Goal: Book appointment/travel/reservation

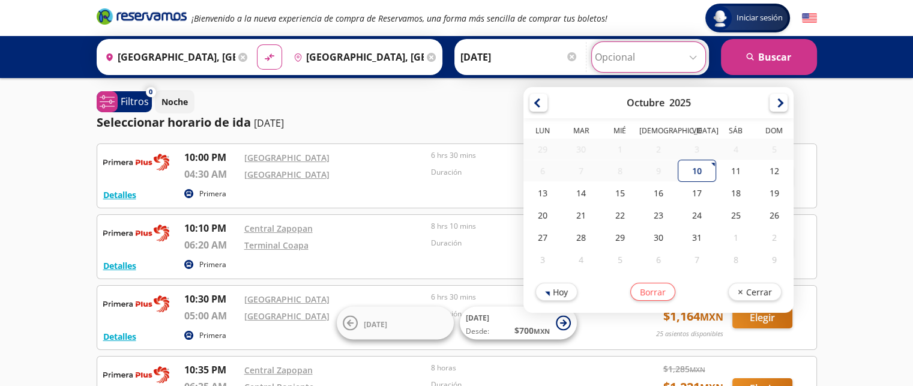
click at [152, 16] on icon "Brand Logo" at bounding box center [142, 16] width 90 height 18
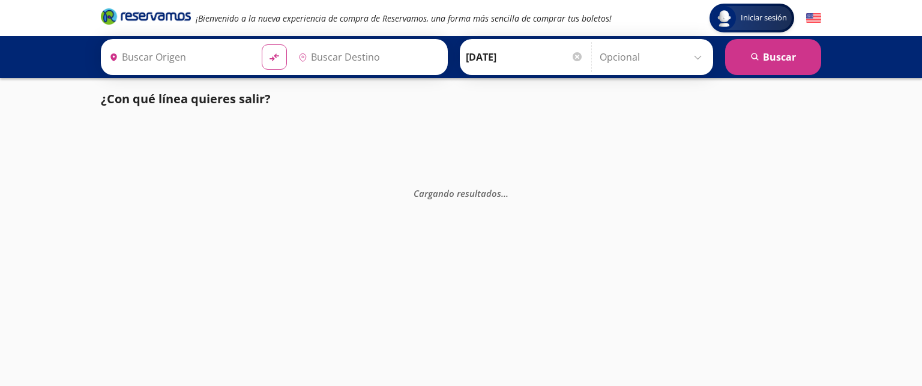
type input "[GEOGRAPHIC_DATA], [GEOGRAPHIC_DATA]"
type input "Central del Sur (taxqueña), [GEOGRAPHIC_DATA]"
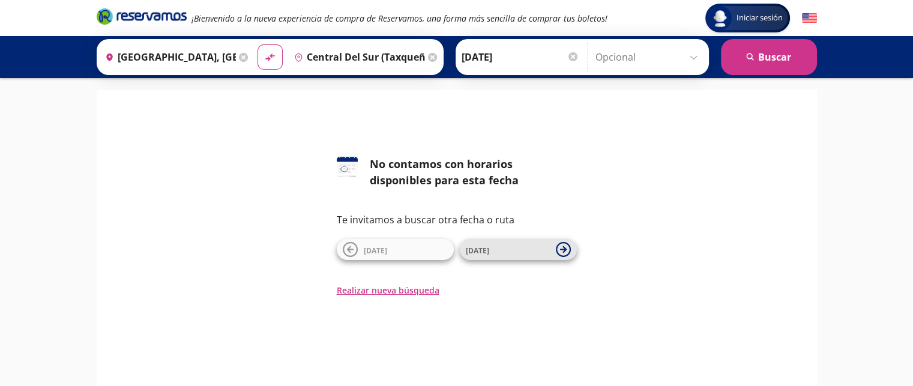
click at [492, 248] on span "[DATE]" at bounding box center [508, 249] width 84 height 14
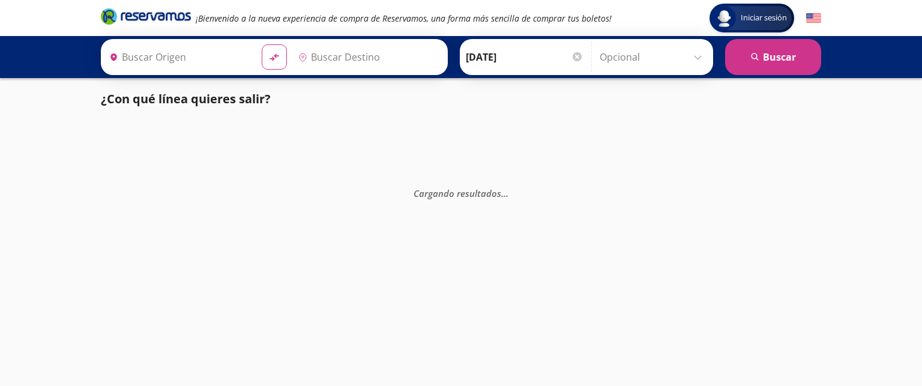
type input "[GEOGRAPHIC_DATA], [GEOGRAPHIC_DATA]"
type input "Central del Sur (taxqueña), [GEOGRAPHIC_DATA]"
